Goal: Task Accomplishment & Management: Use online tool/utility

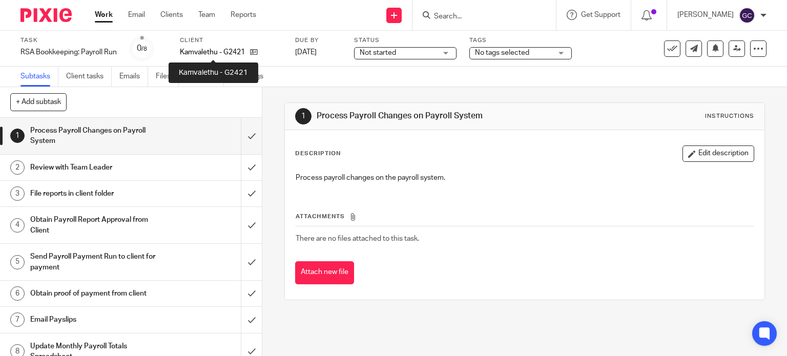
drag, startPoint x: 0, startPoint y: 0, endPoint x: 219, endPoint y: 50, distance: 225.1
click at [219, 50] on p "Kamvalethu - G2421" at bounding box center [212, 52] width 65 height 10
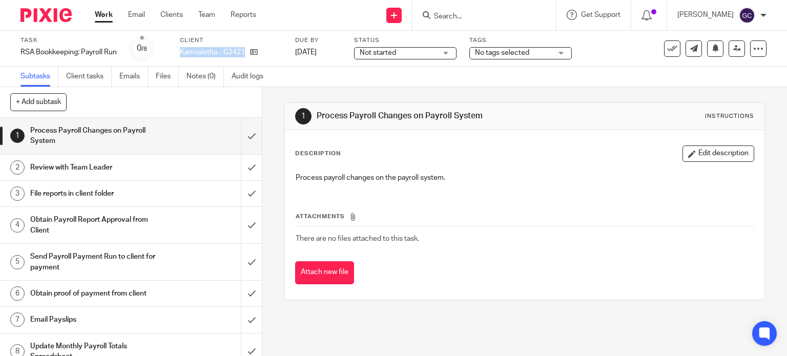
click at [219, 50] on p "Kamvalethu - G2421" at bounding box center [212, 52] width 65 height 10
copy div "Kamvalethu - G2421"
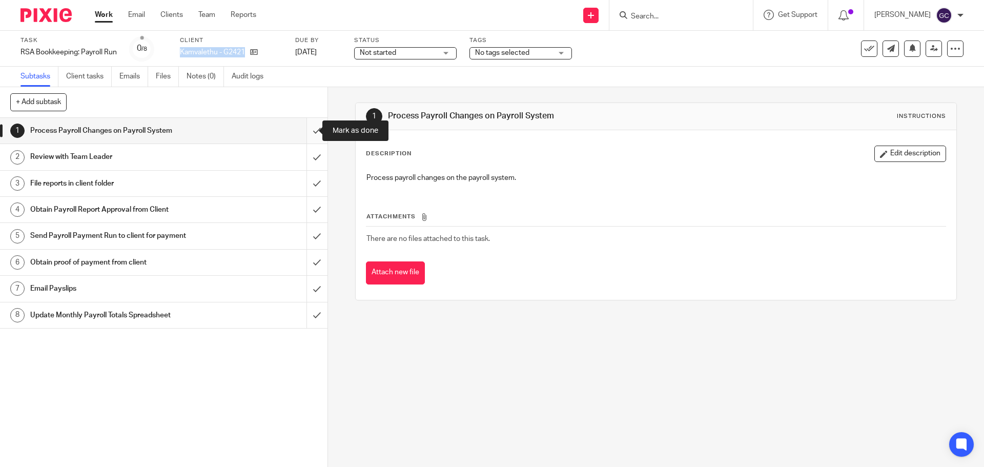
drag, startPoint x: 308, startPoint y: 130, endPoint x: 308, endPoint y: 136, distance: 6.2
click at [308, 130] on input "submit" at bounding box center [164, 131] width 328 height 26
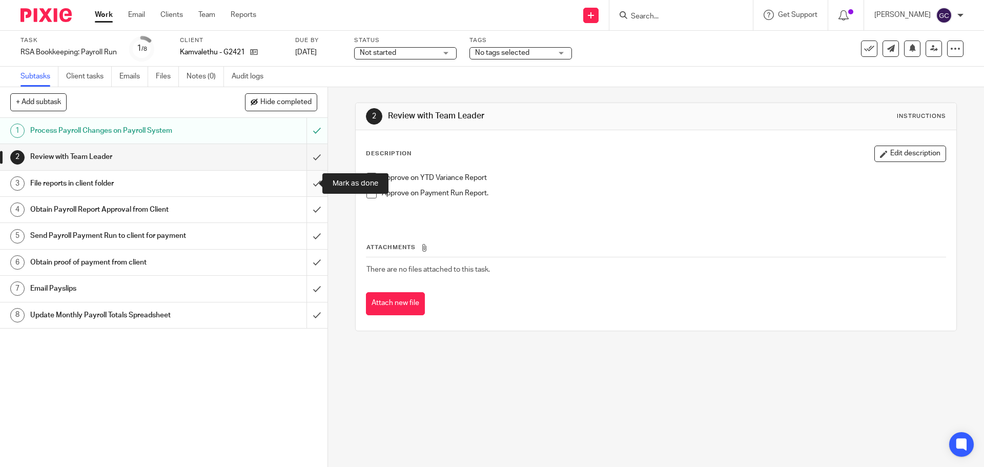
click at [311, 180] on input "submit" at bounding box center [164, 184] width 328 height 26
click at [312, 211] on input "submit" at bounding box center [164, 210] width 328 height 26
click at [314, 236] on input "submit" at bounding box center [164, 236] width 328 height 26
click at [313, 258] on input "submit" at bounding box center [164, 263] width 328 height 26
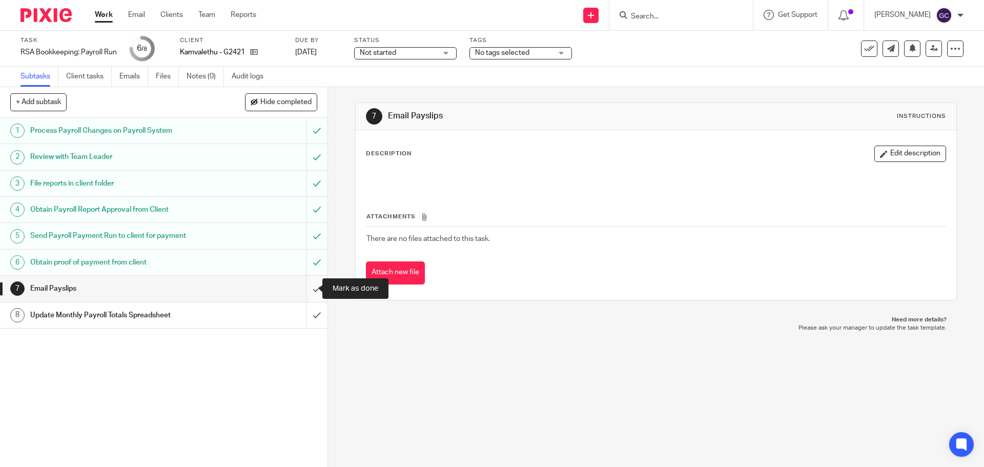
click at [317, 287] on input "submit" at bounding box center [164, 289] width 328 height 26
click at [310, 316] on input "submit" at bounding box center [164, 315] width 328 height 26
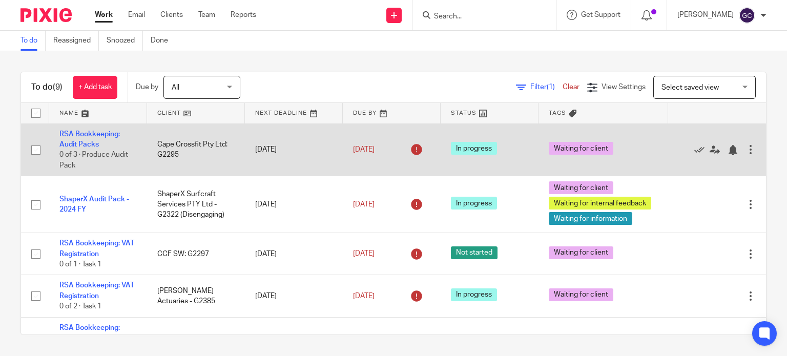
scroll to position [291, 0]
